Goal: Transaction & Acquisition: Purchase product/service

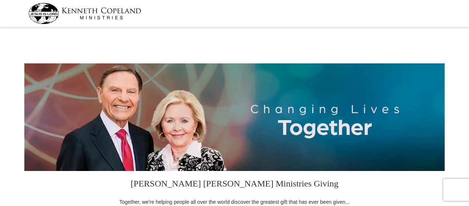
select select "[GEOGRAPHIC_DATA]"
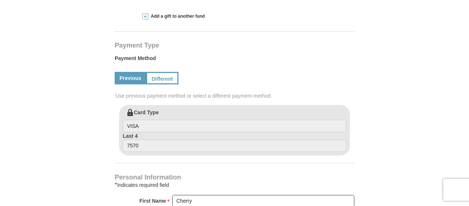
scroll to position [332, 0]
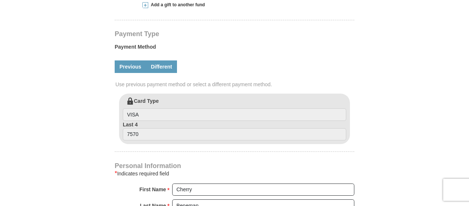
click at [165, 67] on link "Different" at bounding box center [161, 66] width 31 height 13
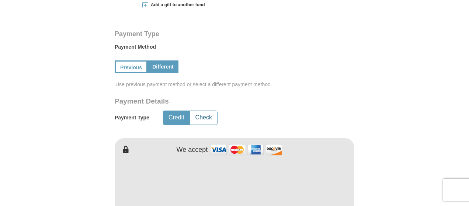
click at [210, 118] on button "Check" at bounding box center [203, 118] width 27 height 14
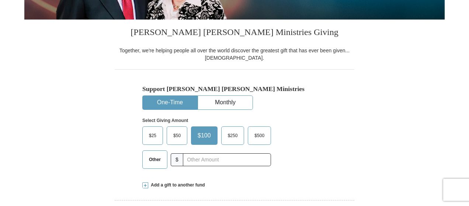
scroll to position [184, 0]
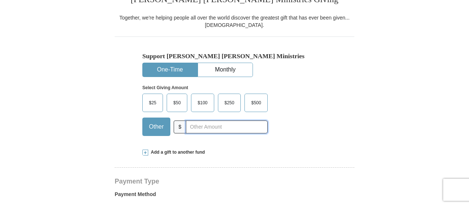
click at [195, 126] on input "text" at bounding box center [227, 126] width 82 height 13
type input "992.00"
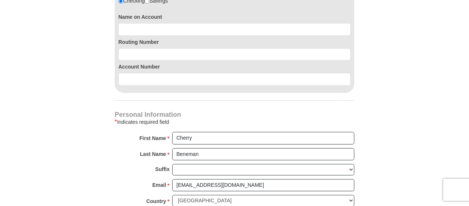
scroll to position [516, 0]
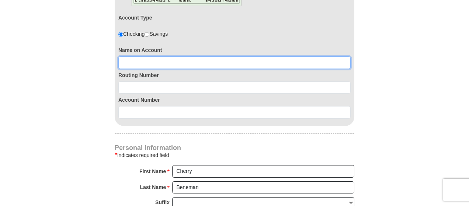
click at [168, 63] on input at bounding box center [234, 62] width 232 height 13
click at [168, 63] on input "Cherry F" at bounding box center [234, 62] width 232 height 13
type input "[PERSON_NAME]"
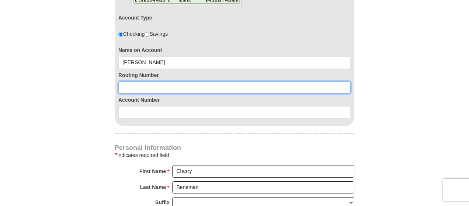
click at [166, 86] on input at bounding box center [234, 87] width 232 height 13
type input "114904953"
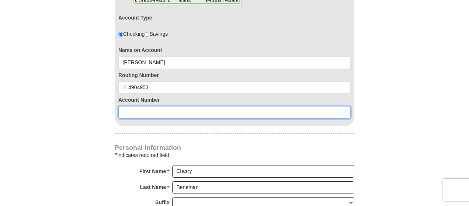
click at [162, 110] on input at bounding box center [234, 112] width 232 height 13
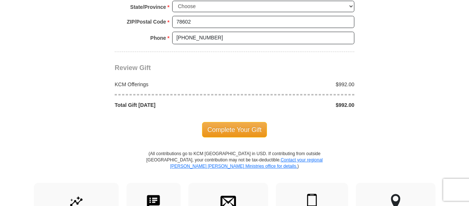
scroll to position [811, 0]
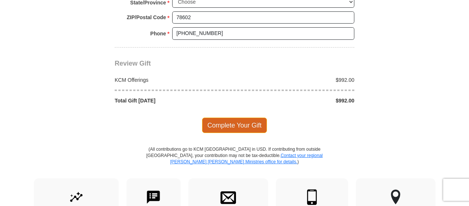
type input "624510"
click at [247, 118] on span "Complete Your Gift" at bounding box center [234, 125] width 65 height 15
